Goal: Register for event/course

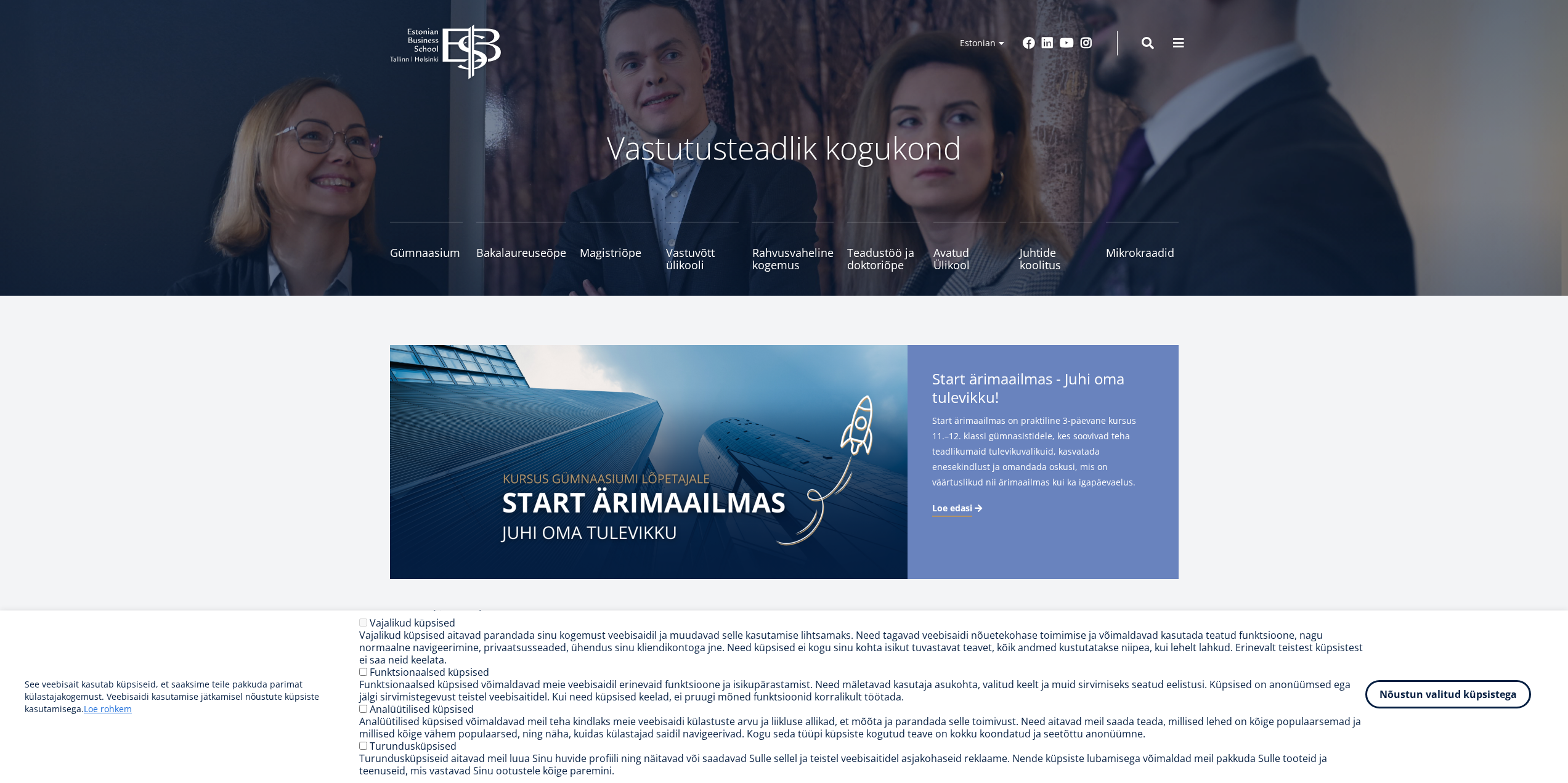
click at [1492, 698] on button "Nõustun valitud küpsistega" at bounding box center [1448, 694] width 166 height 28
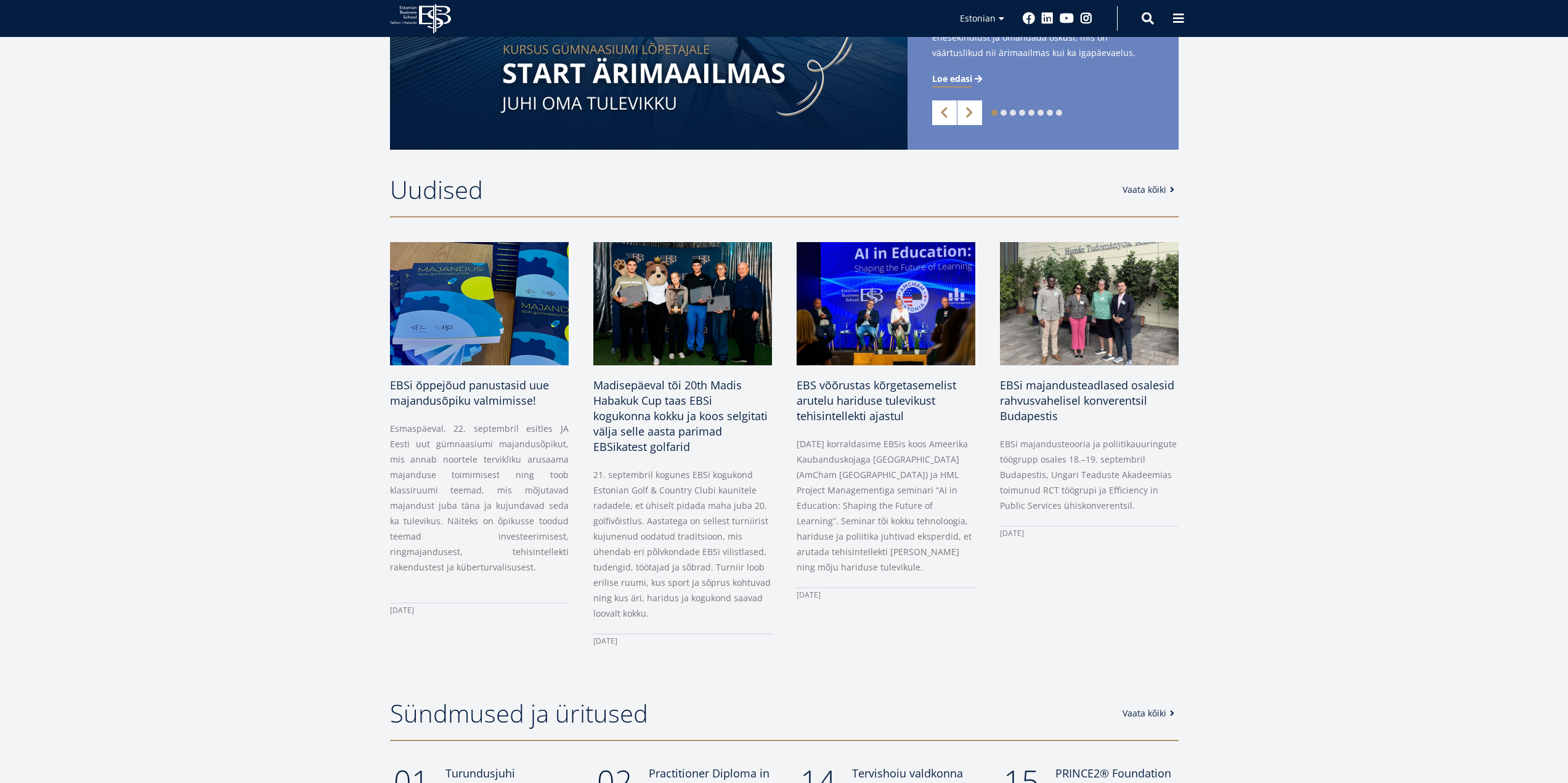
scroll to position [432, 0]
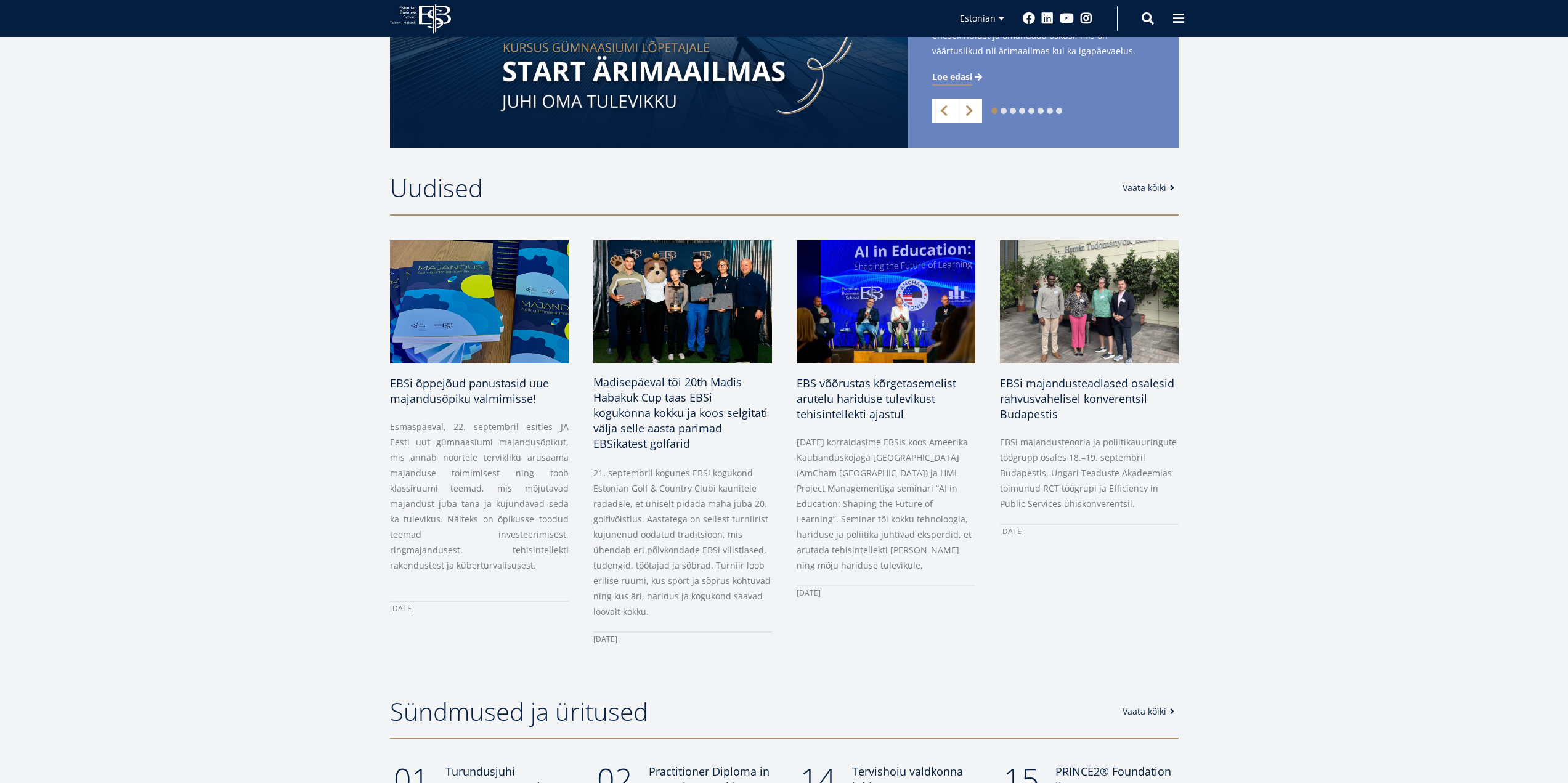
click at [688, 305] on img at bounding box center [683, 302] width 188 height 129
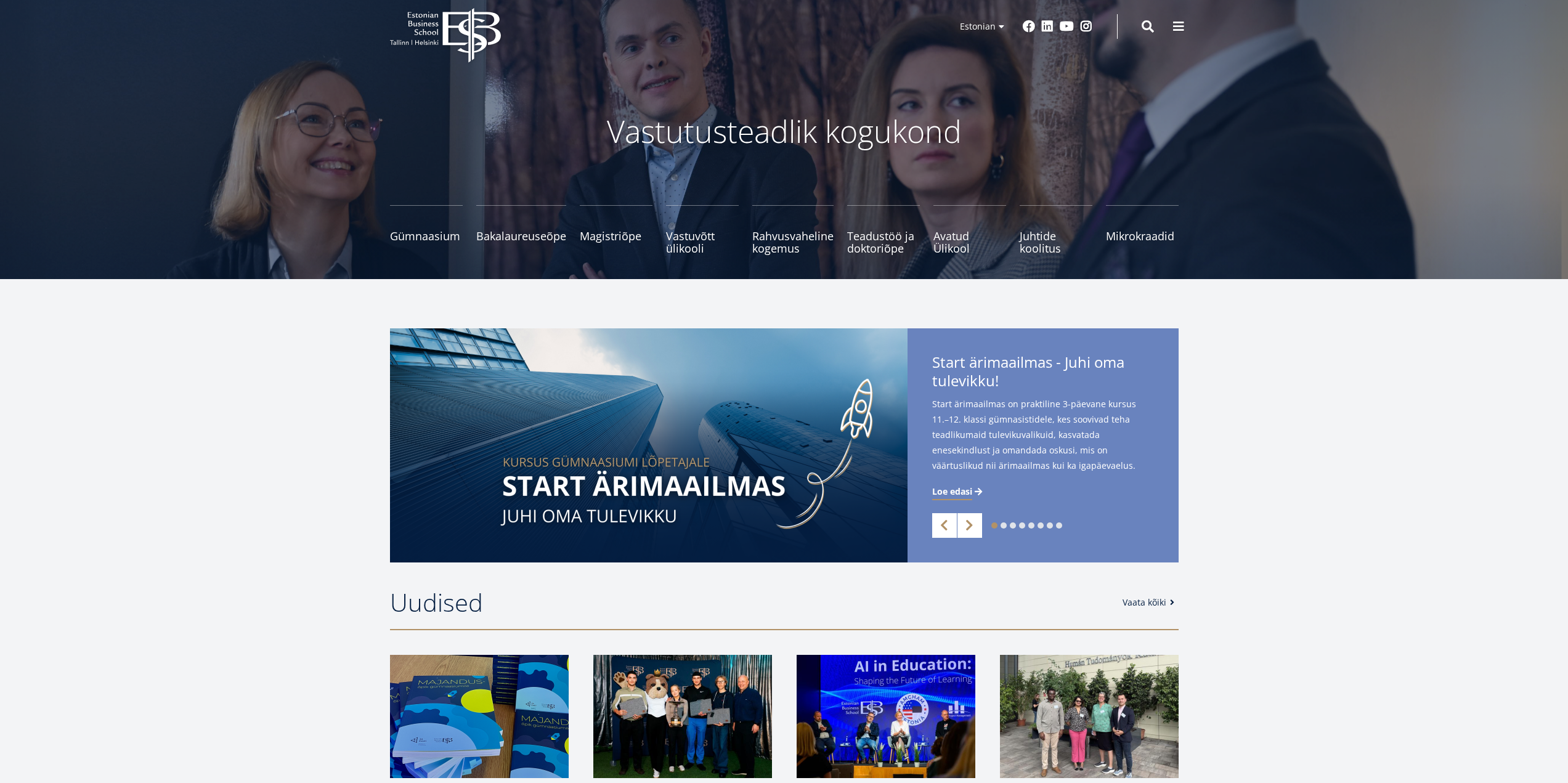
scroll to position [0, 0]
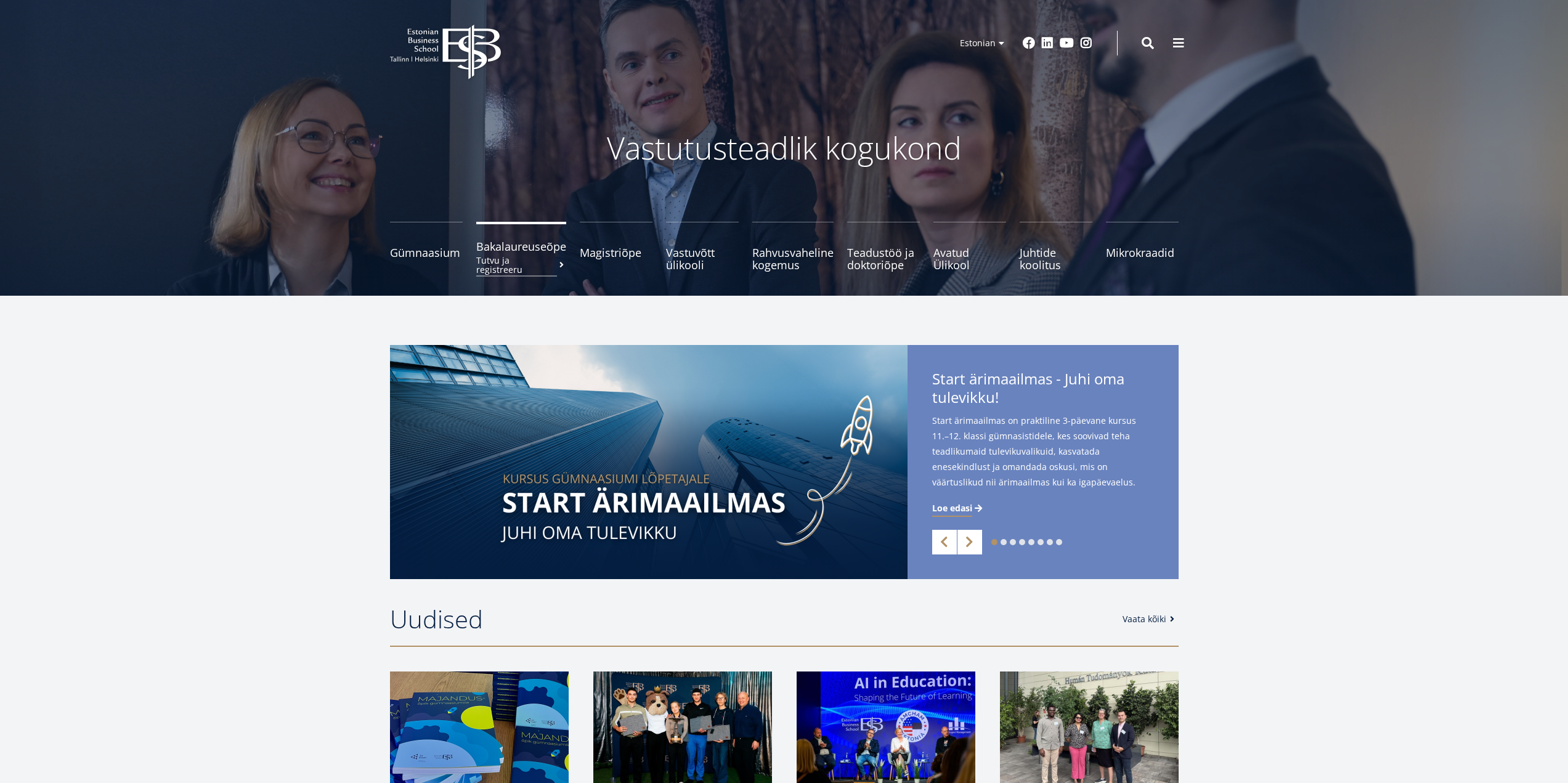
click at [518, 256] on small "Tutvu ja registreeru" at bounding box center [520, 265] width 90 height 19
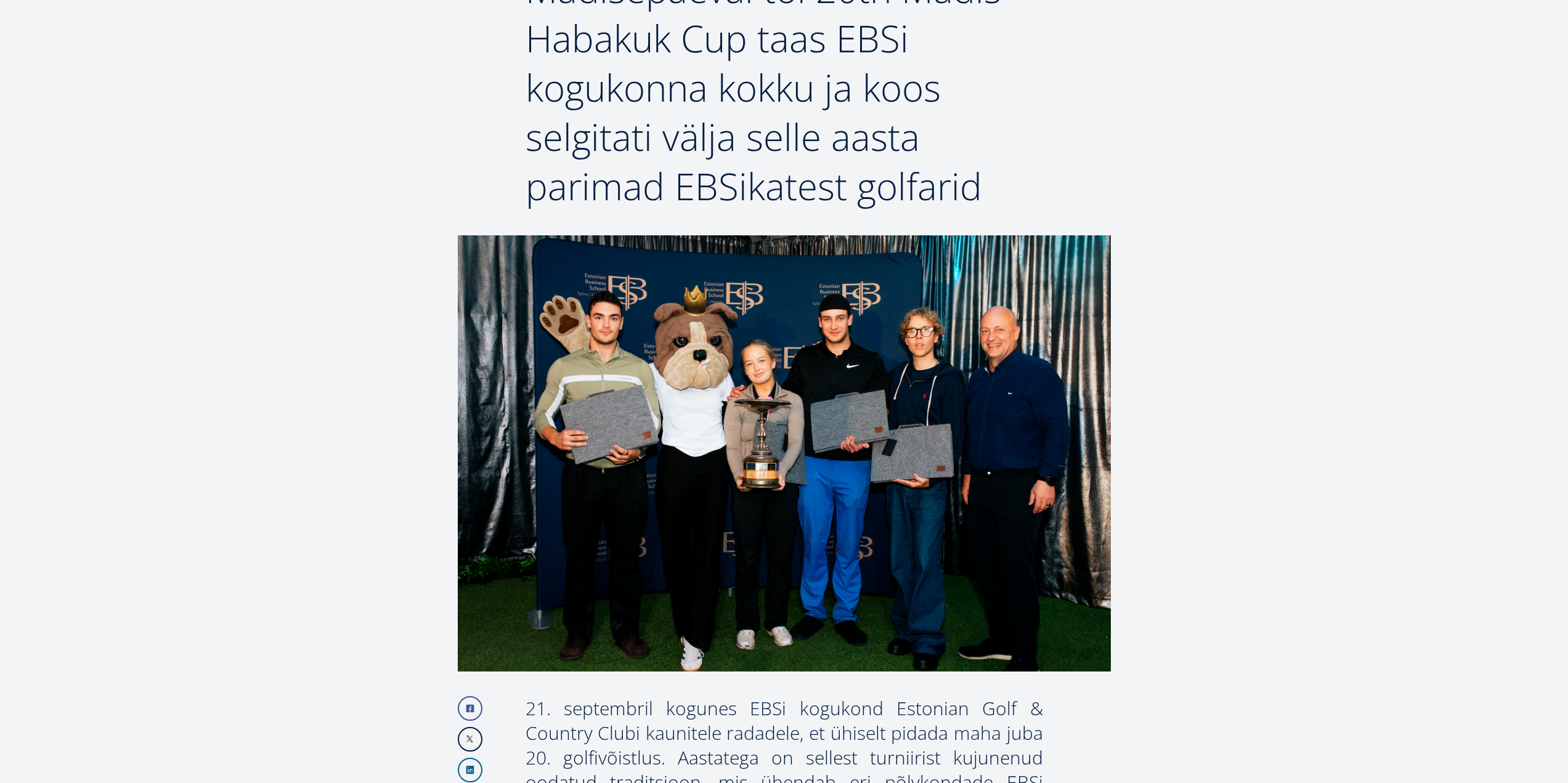
scroll to position [185, 0]
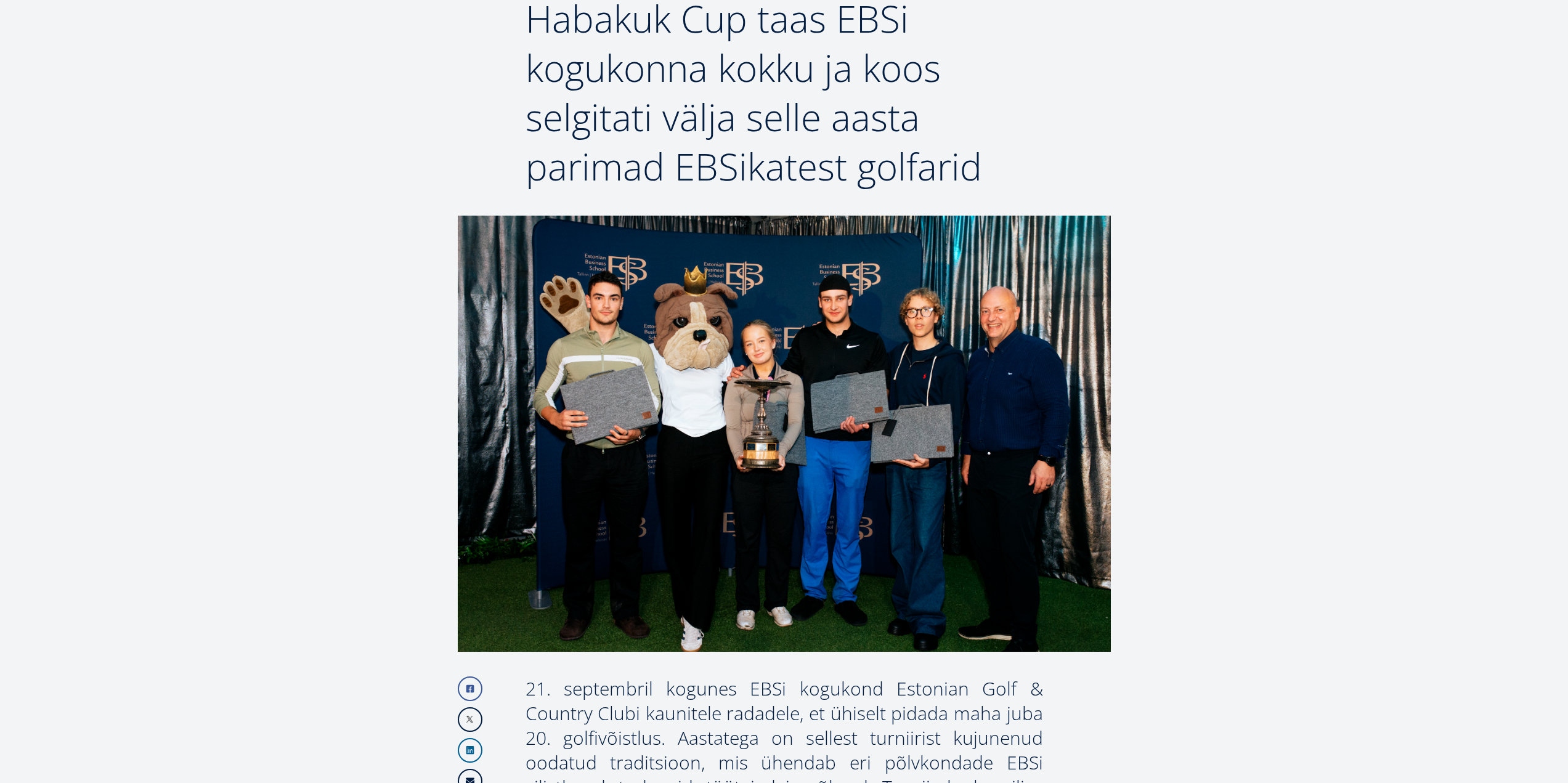
click at [926, 390] on img at bounding box center [784, 433] width 653 height 436
